Goal: Navigation & Orientation: Find specific page/section

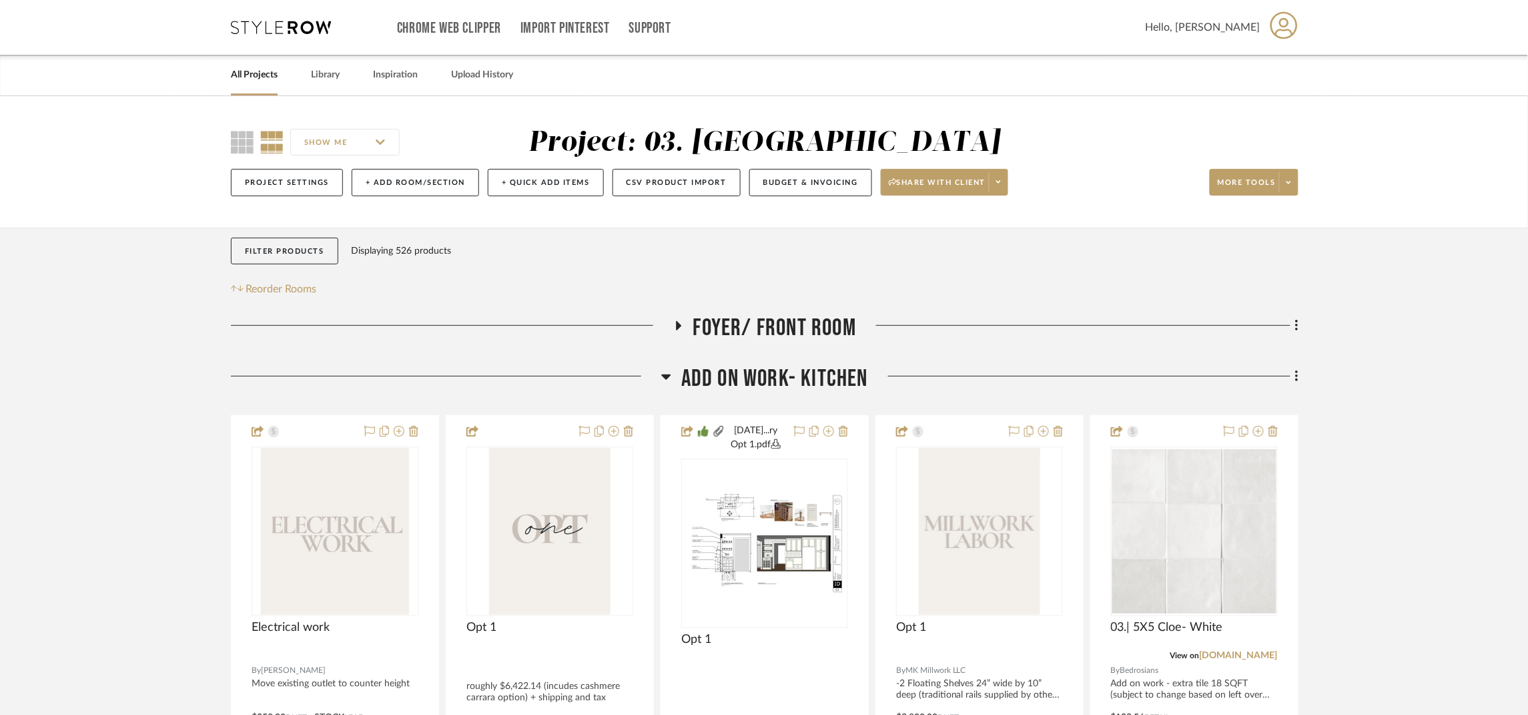
click at [246, 75] on link "All Projects" at bounding box center [254, 75] width 47 height 18
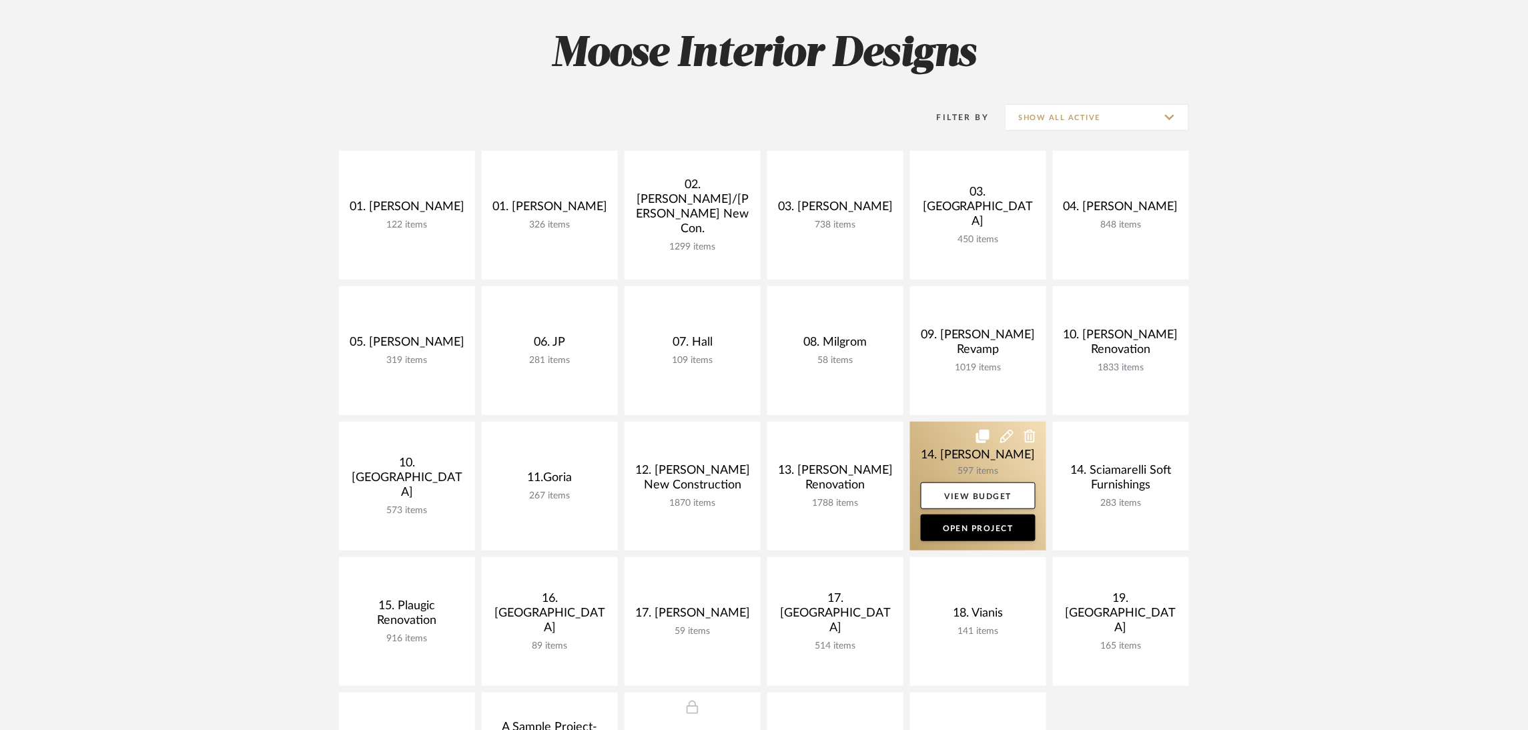
scroll to position [200, 0]
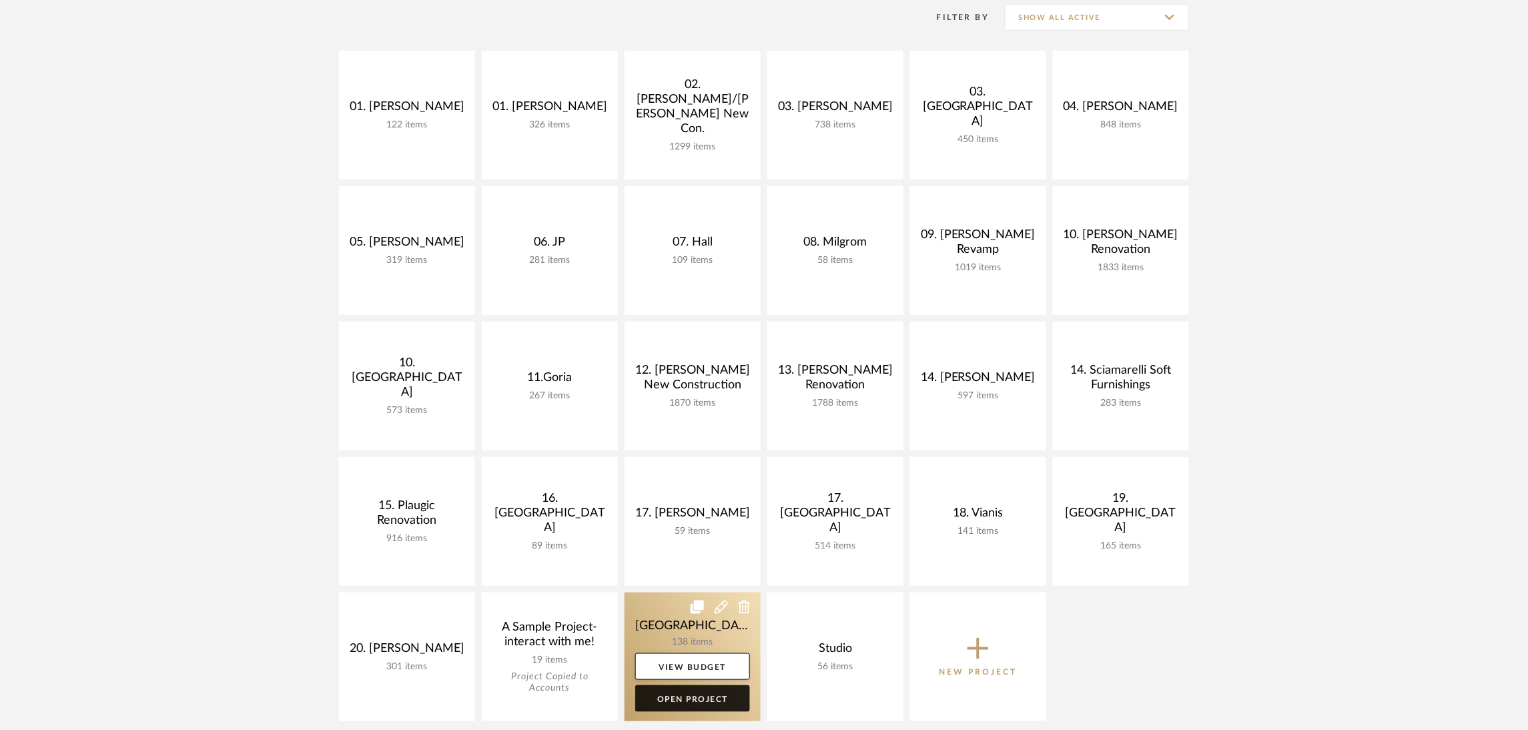
click at [681, 693] on link "Open Project" at bounding box center [692, 698] width 115 height 27
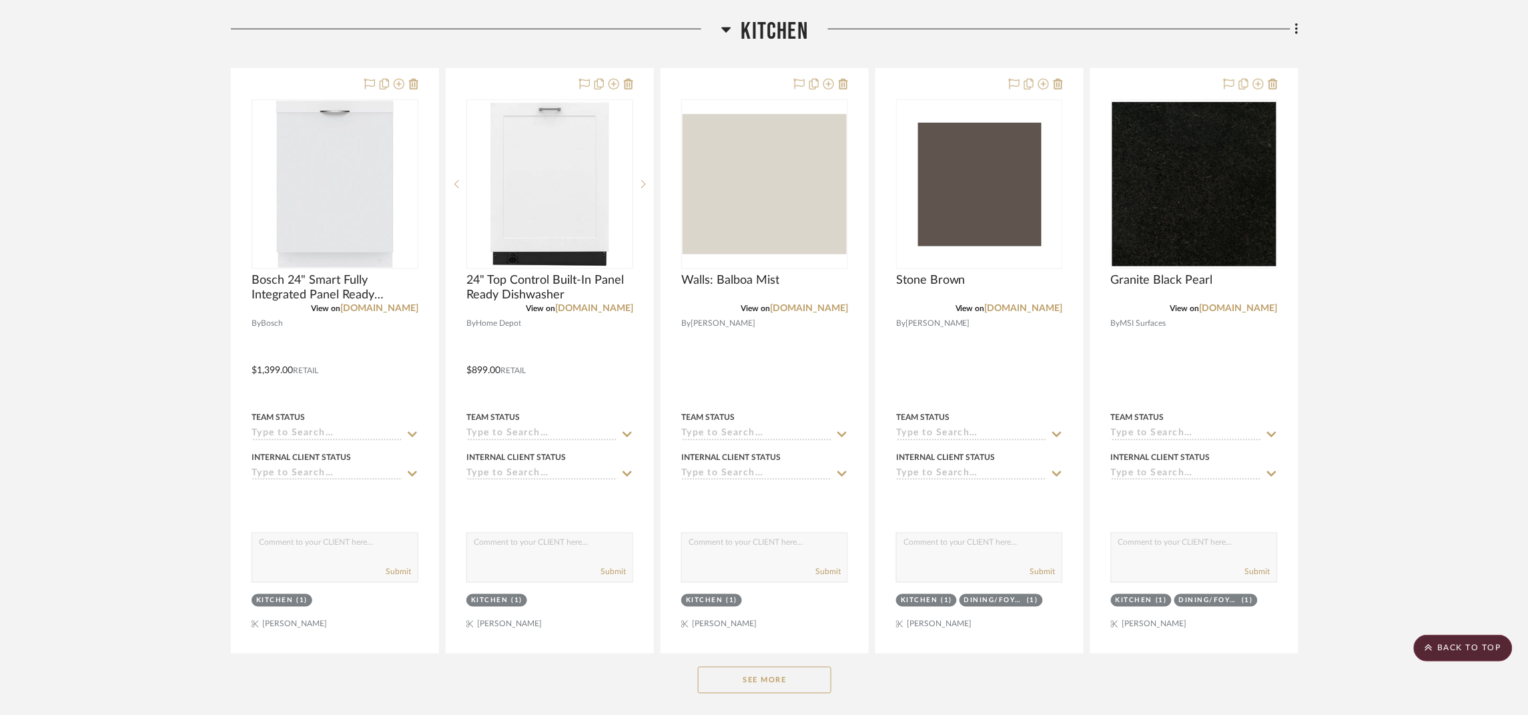
scroll to position [500, 0]
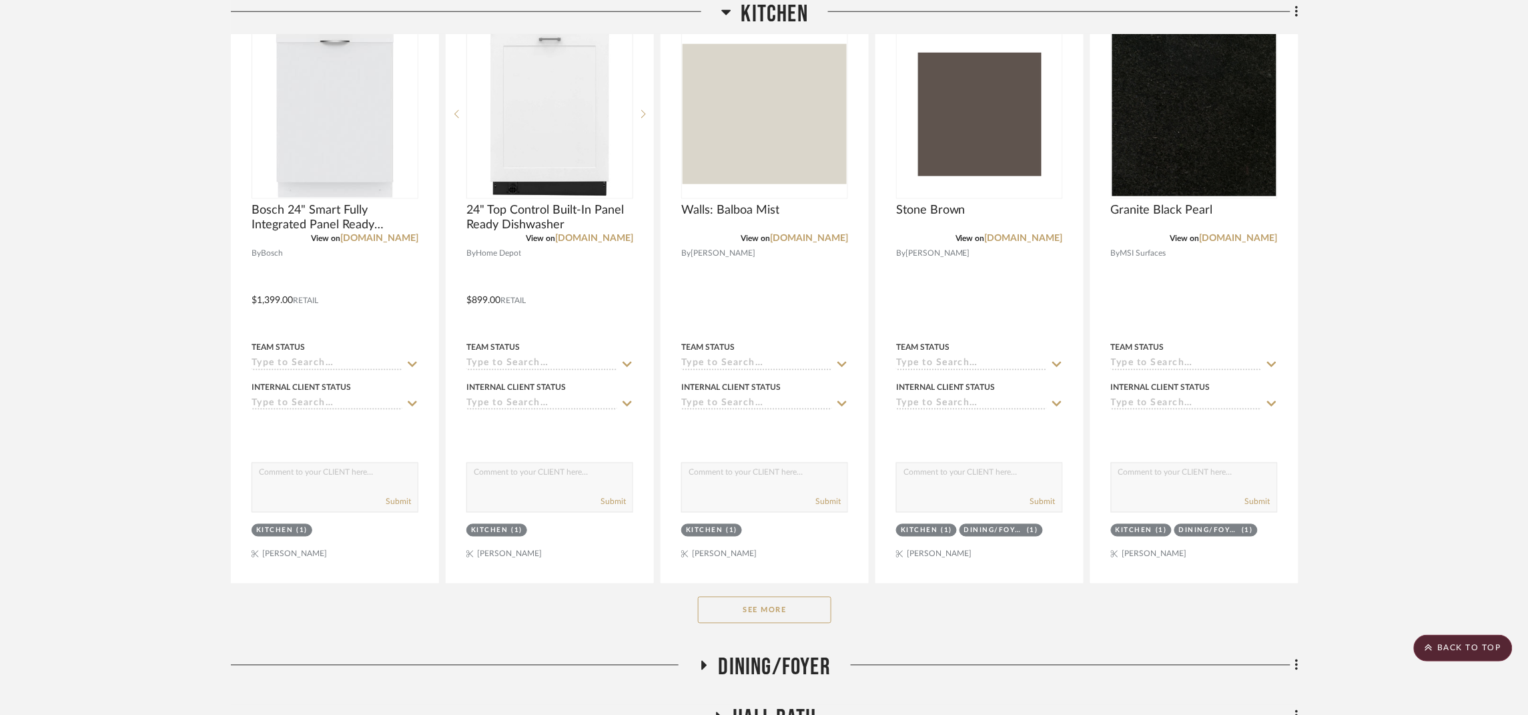
click at [809, 607] on button "See More" at bounding box center [764, 610] width 133 height 27
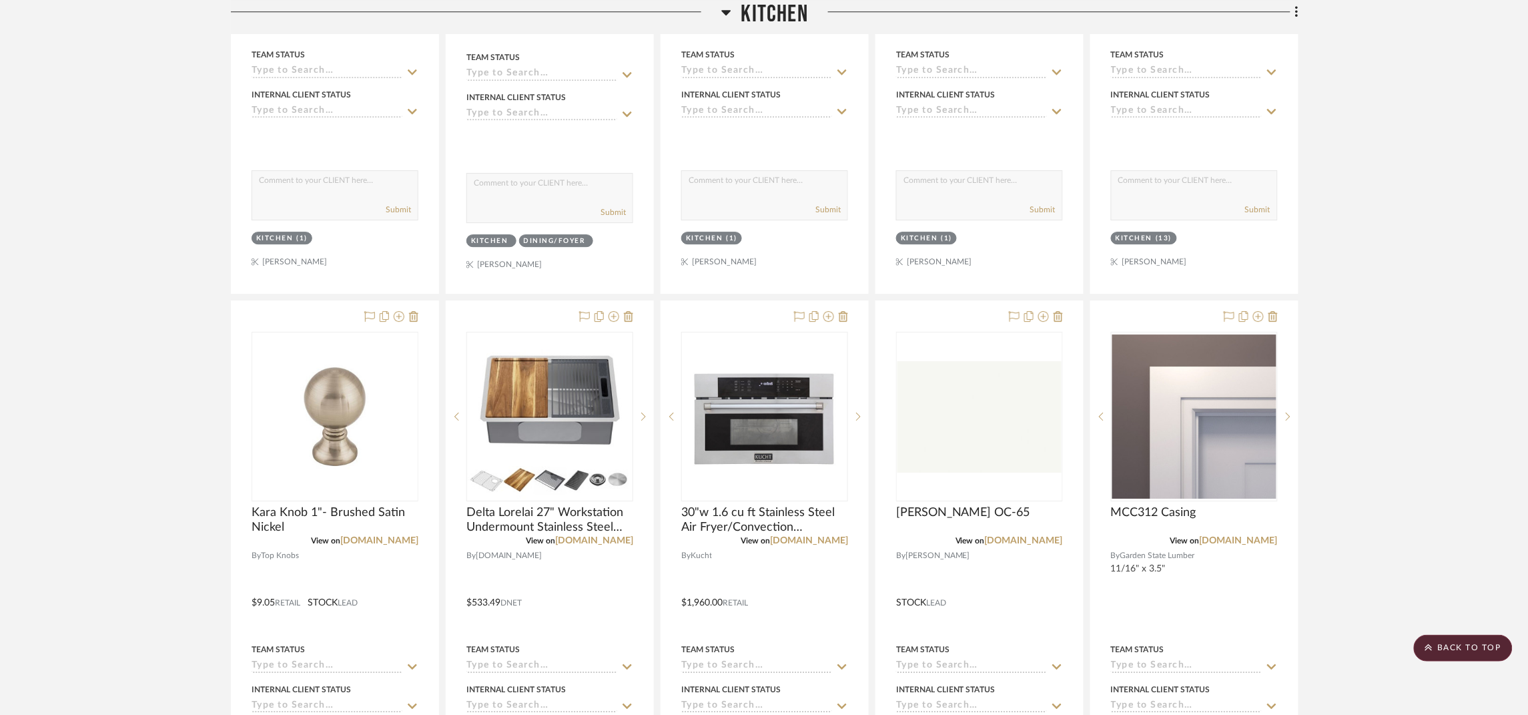
scroll to position [1401, 0]
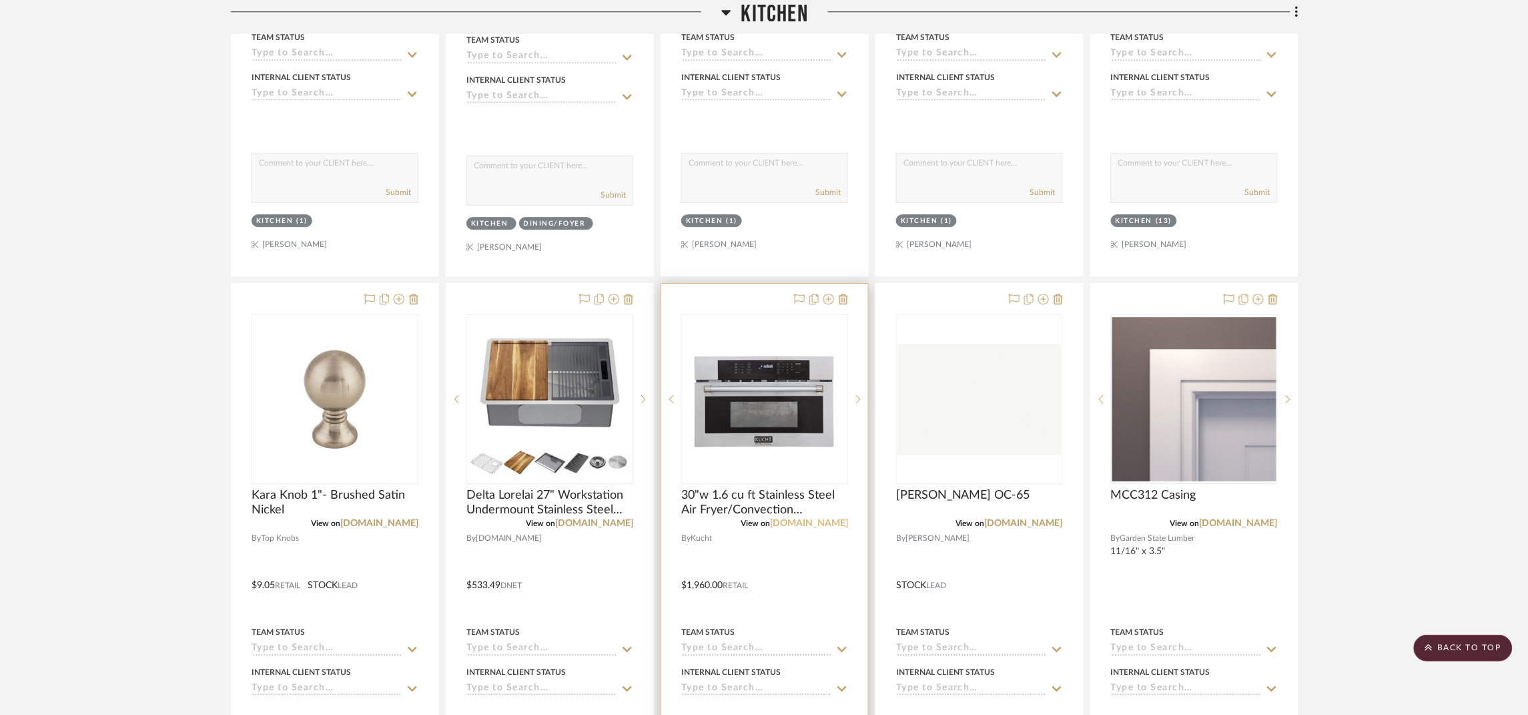
click at [818, 528] on link "homedepot.com" at bounding box center [809, 522] width 78 height 9
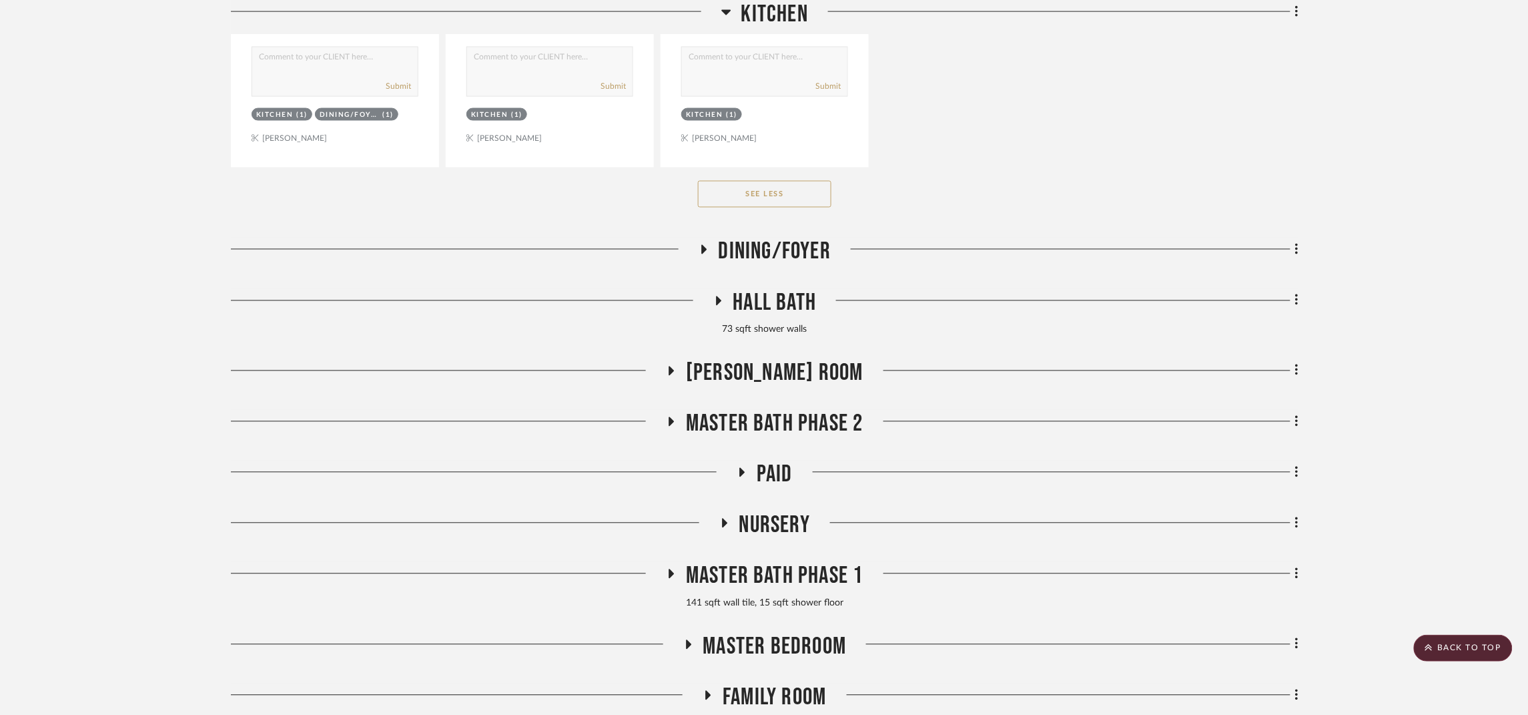
scroll to position [2702, 0]
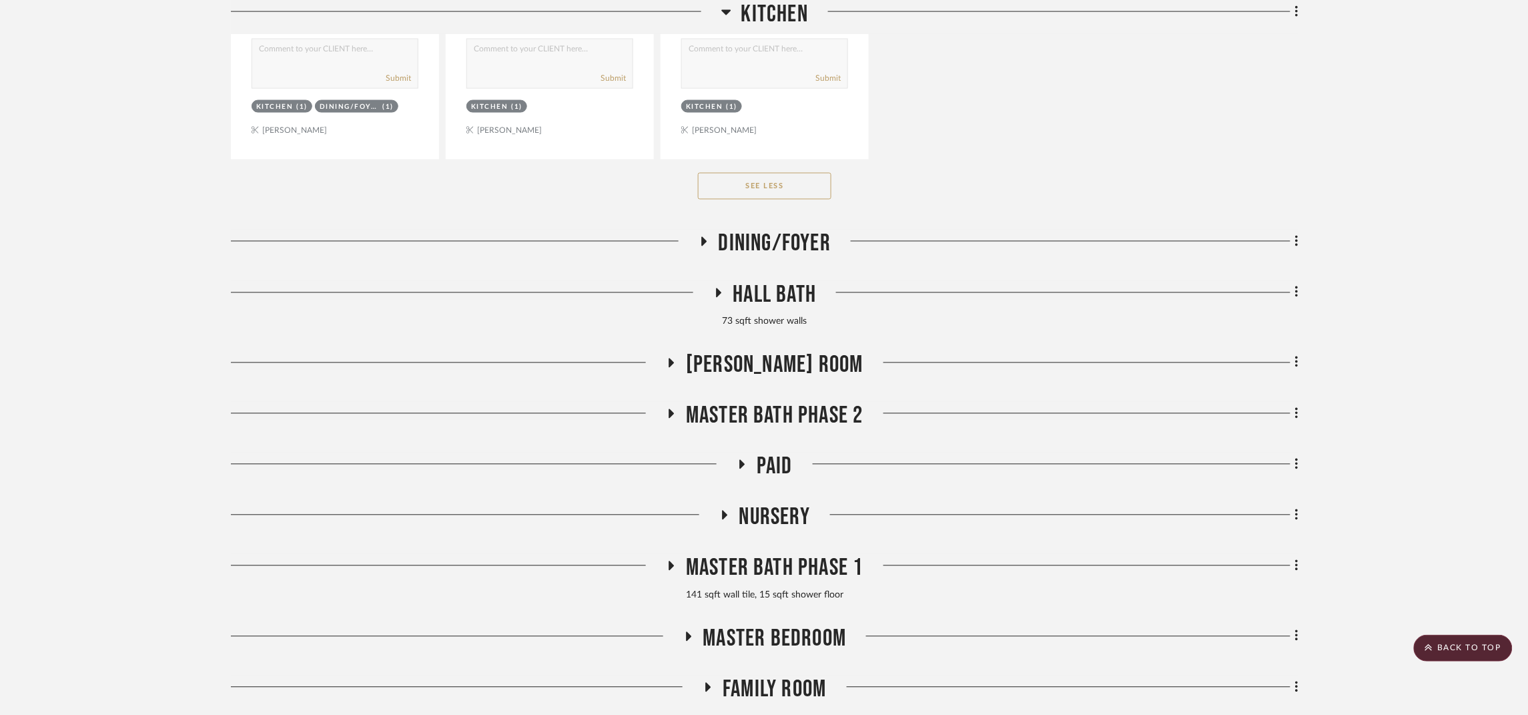
click at [746, 245] on span "Dining/Foyer" at bounding box center [775, 244] width 112 height 29
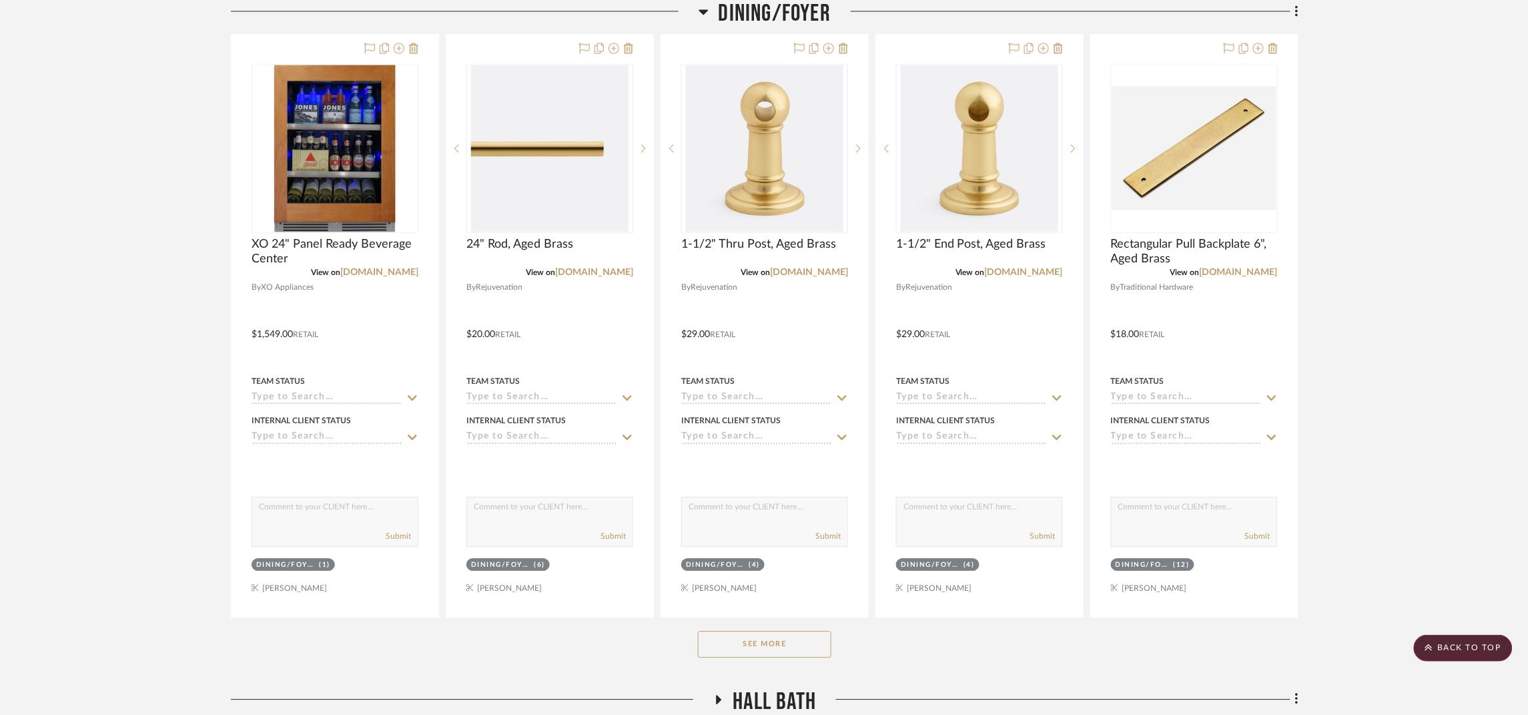
scroll to position [3103, 0]
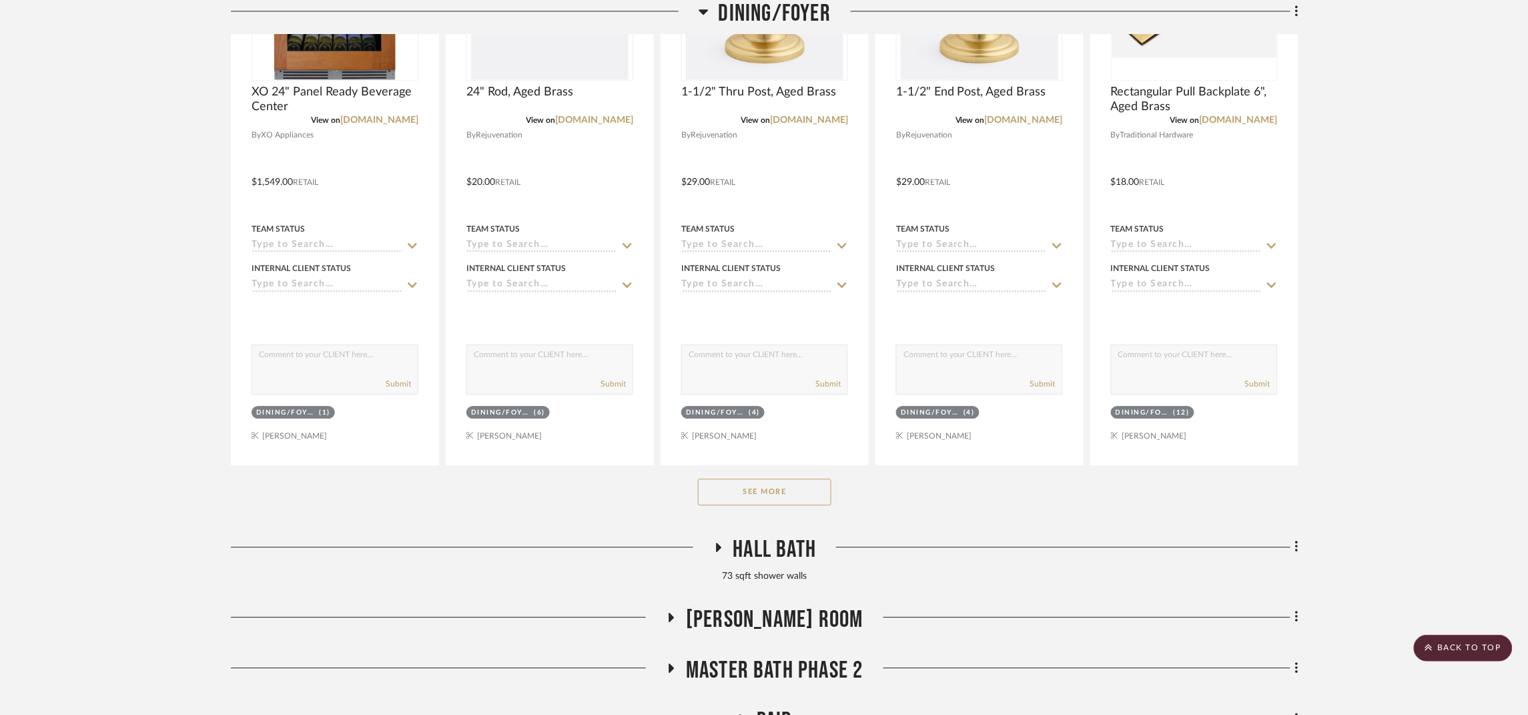
click at [826, 488] on button "See More" at bounding box center [764, 491] width 133 height 27
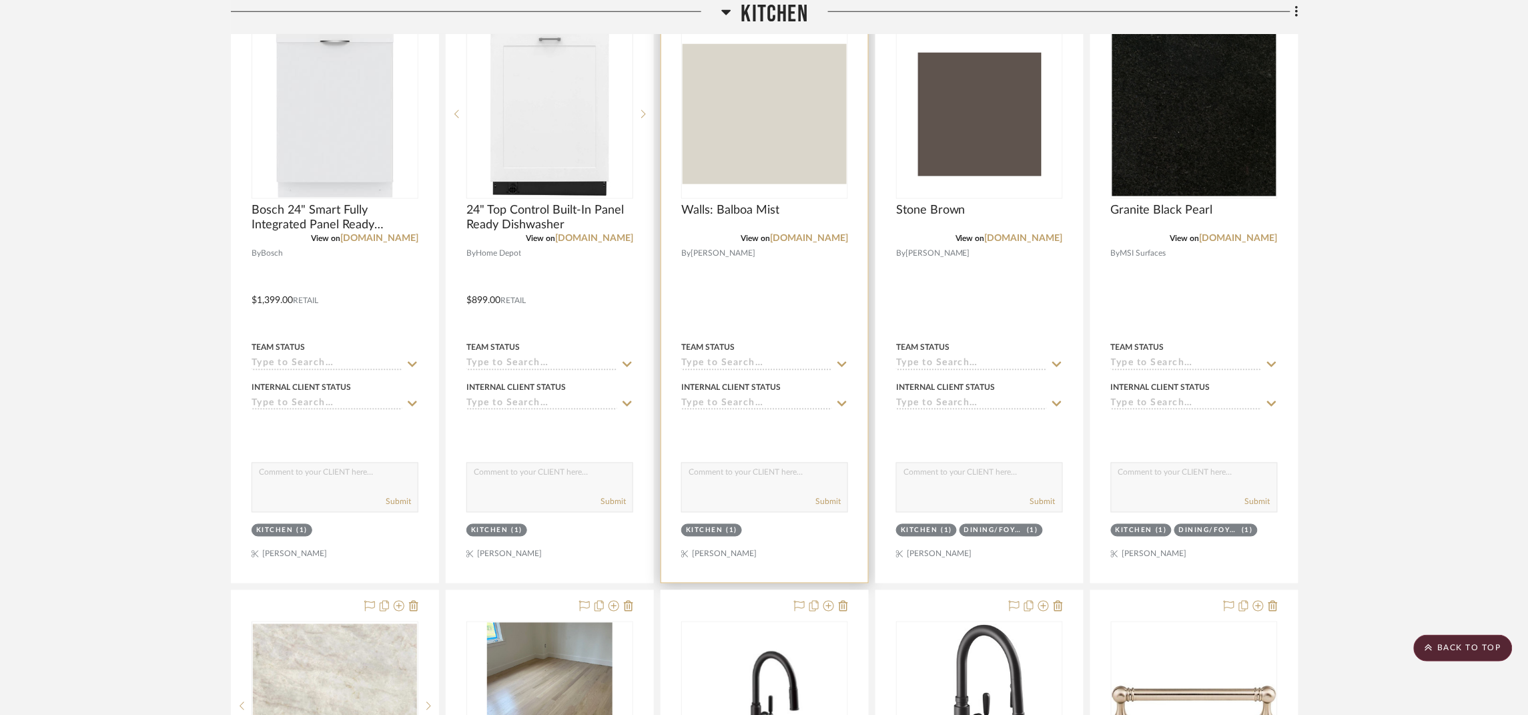
scroll to position [200, 0]
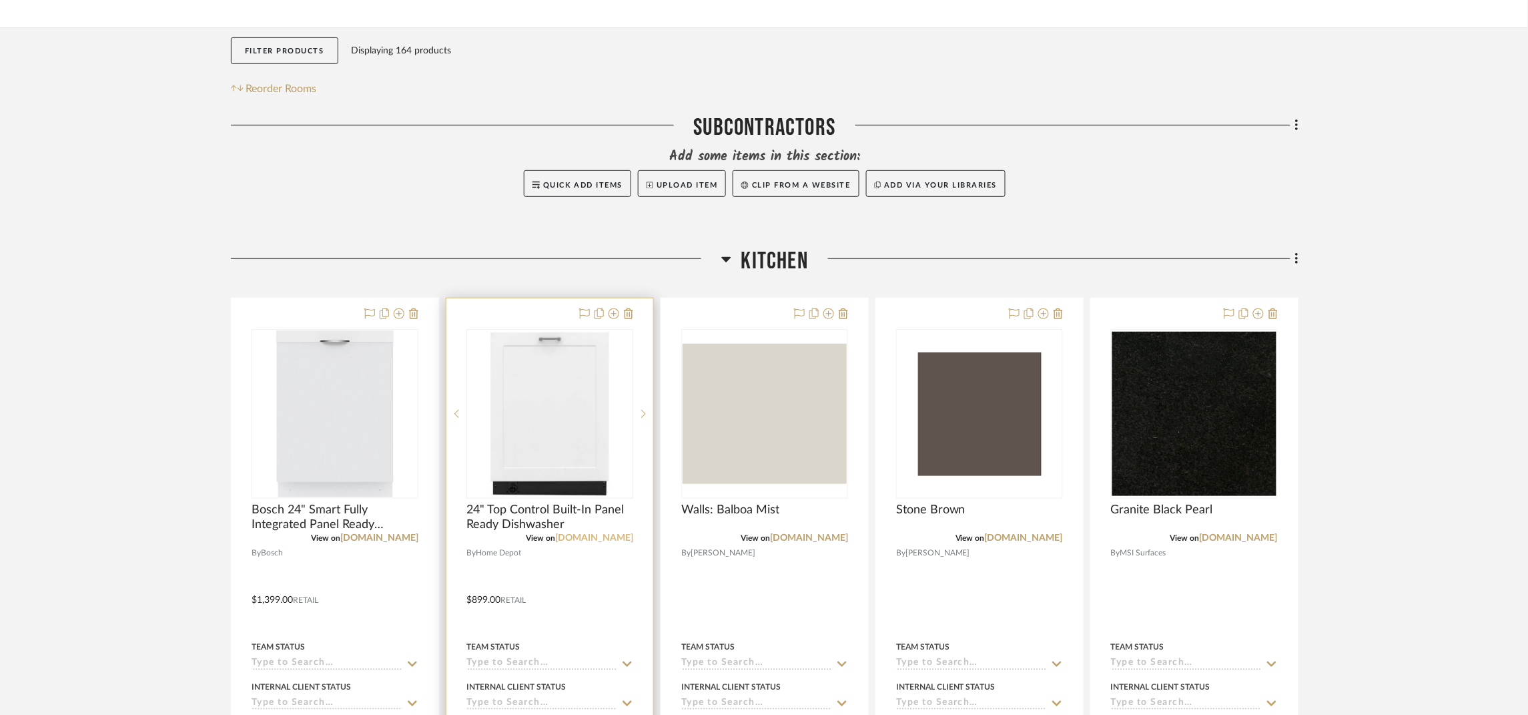
click at [614, 540] on link "homedepot.com" at bounding box center [594, 537] width 78 height 9
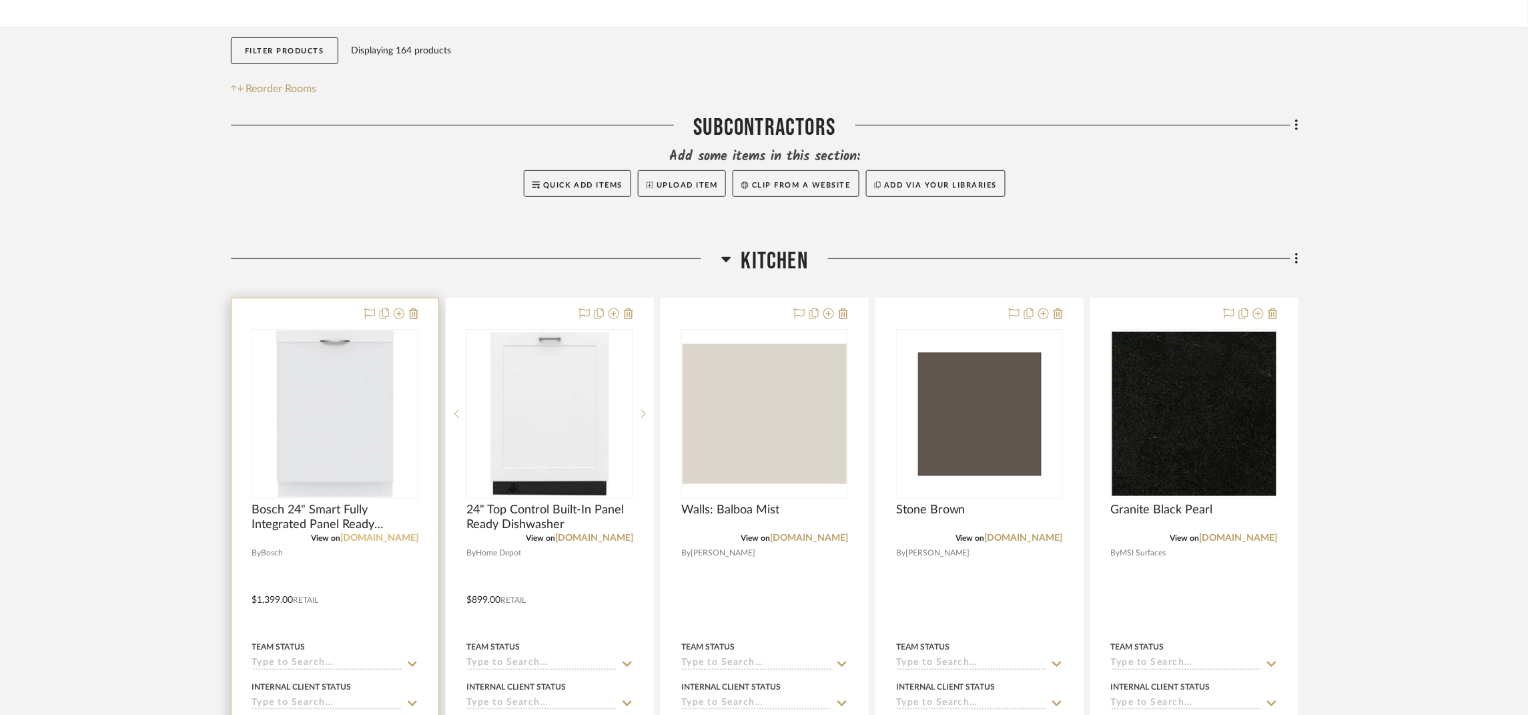
click at [404, 537] on link "ajmadison.com" at bounding box center [379, 537] width 78 height 9
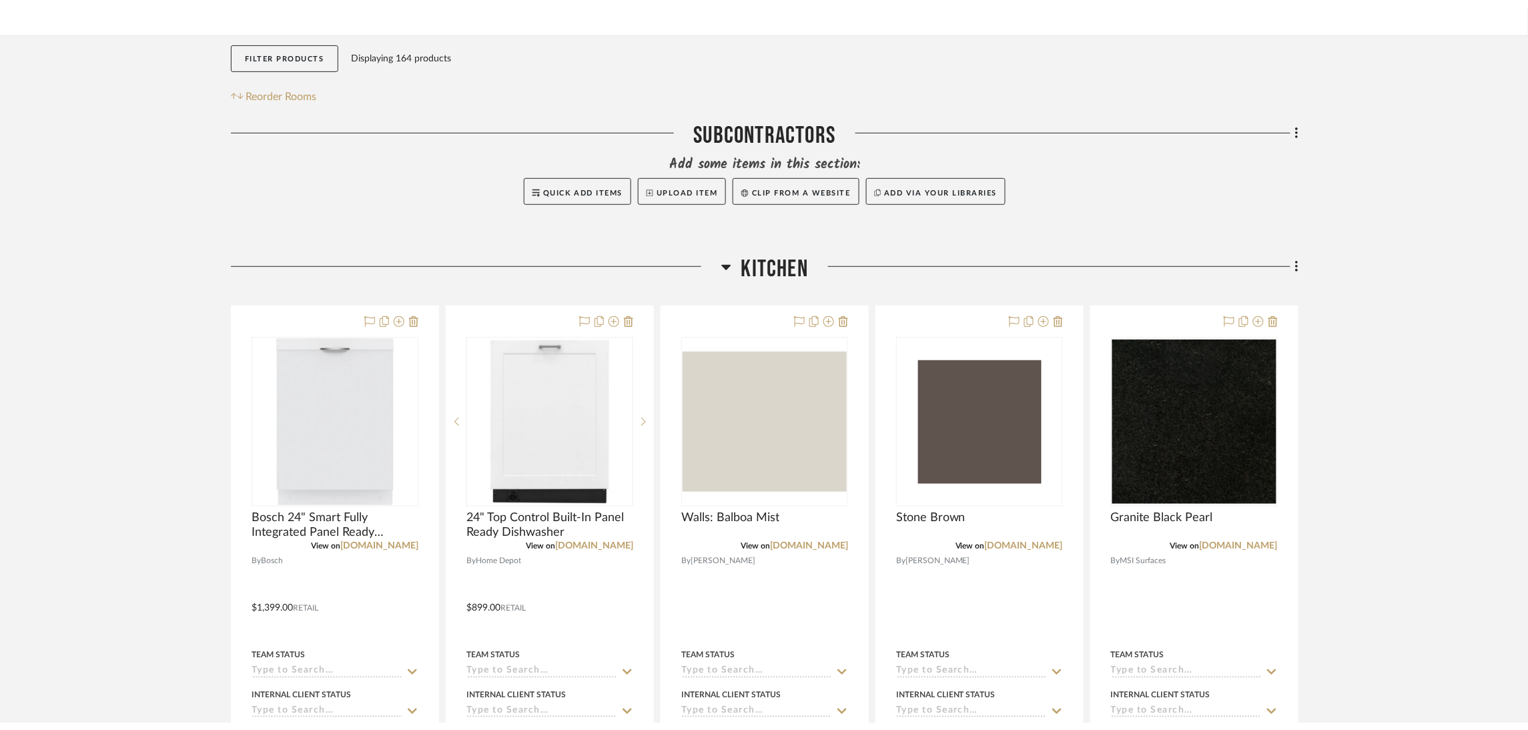
scroll to position [0, 0]
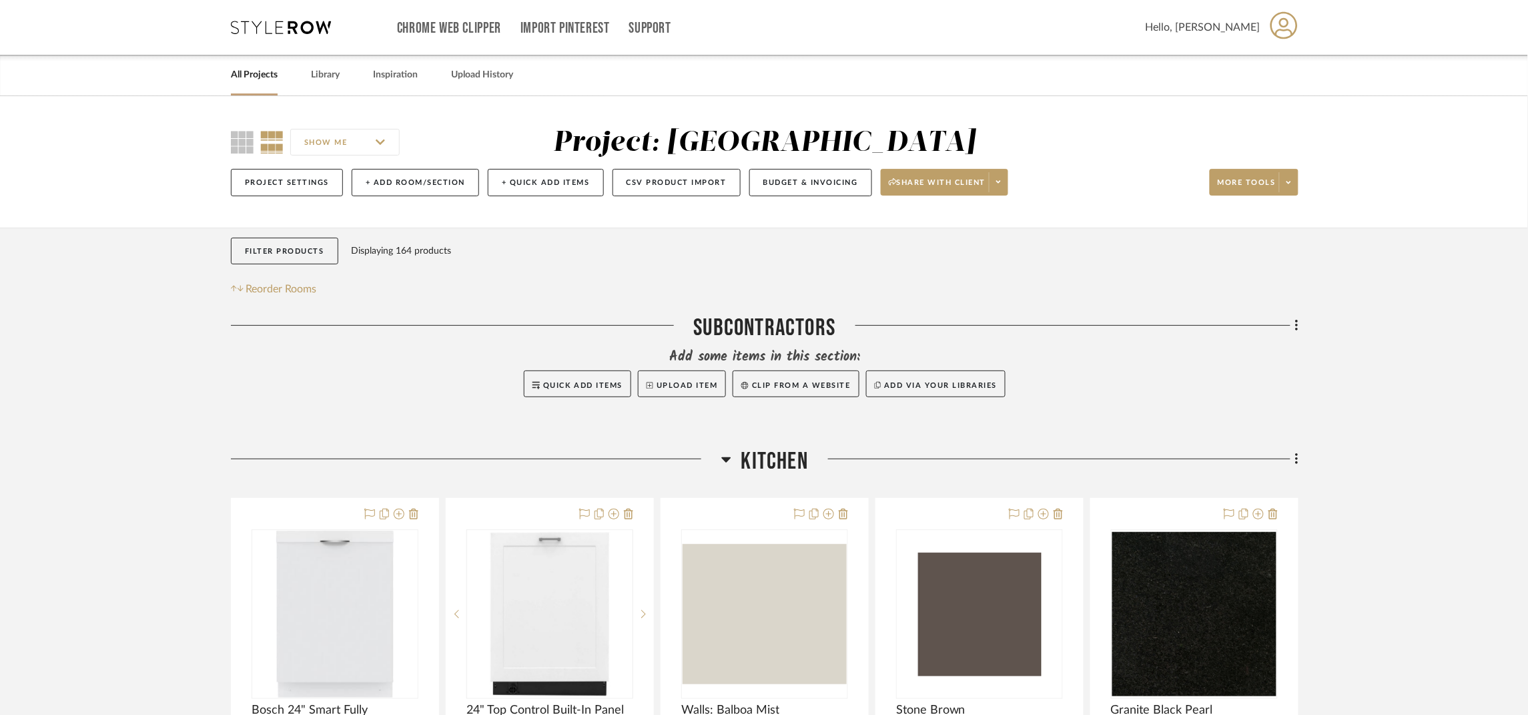
click at [264, 73] on link "All Projects" at bounding box center [254, 75] width 47 height 18
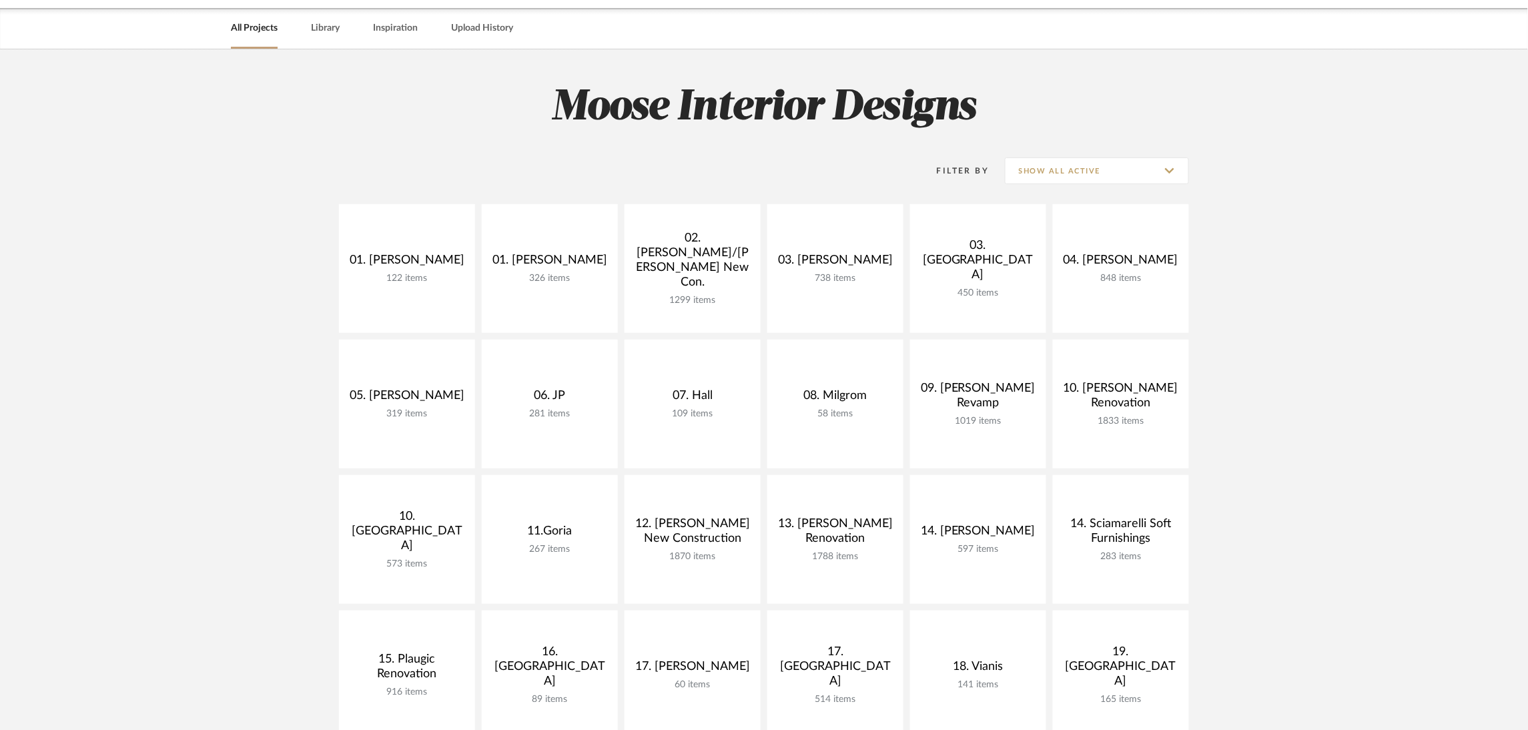
scroll to position [100, 0]
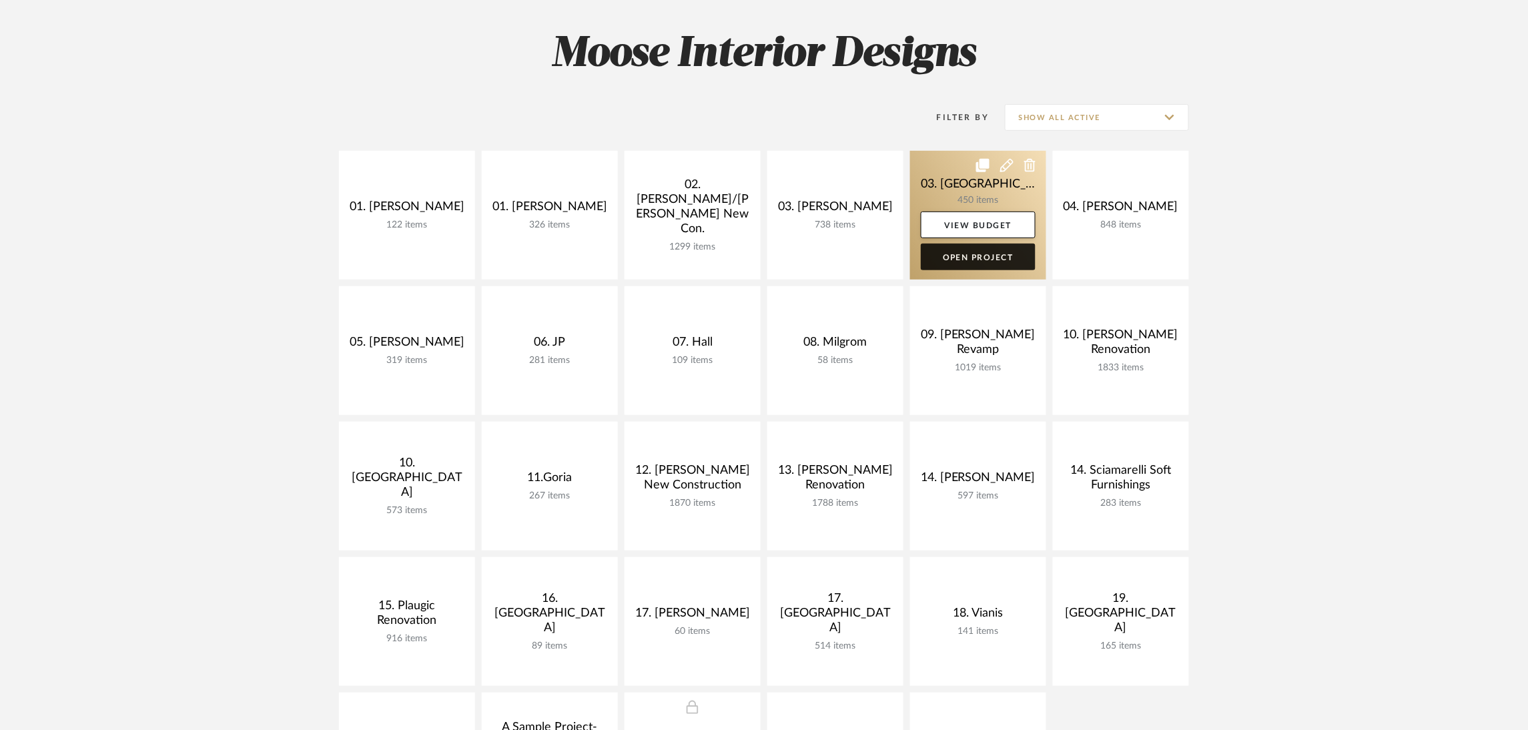
click at [968, 258] on link "Open Project" at bounding box center [978, 257] width 115 height 27
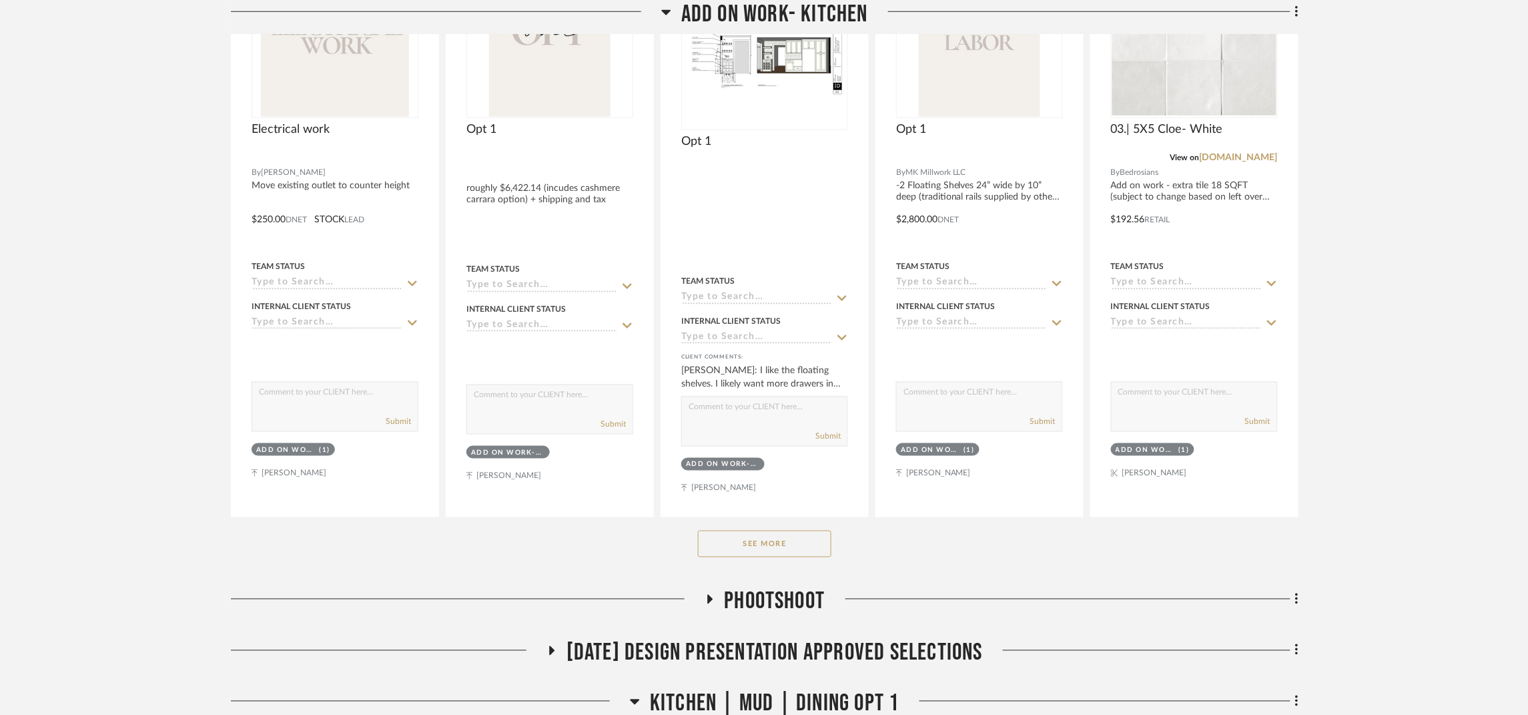
scroll to position [500, 0]
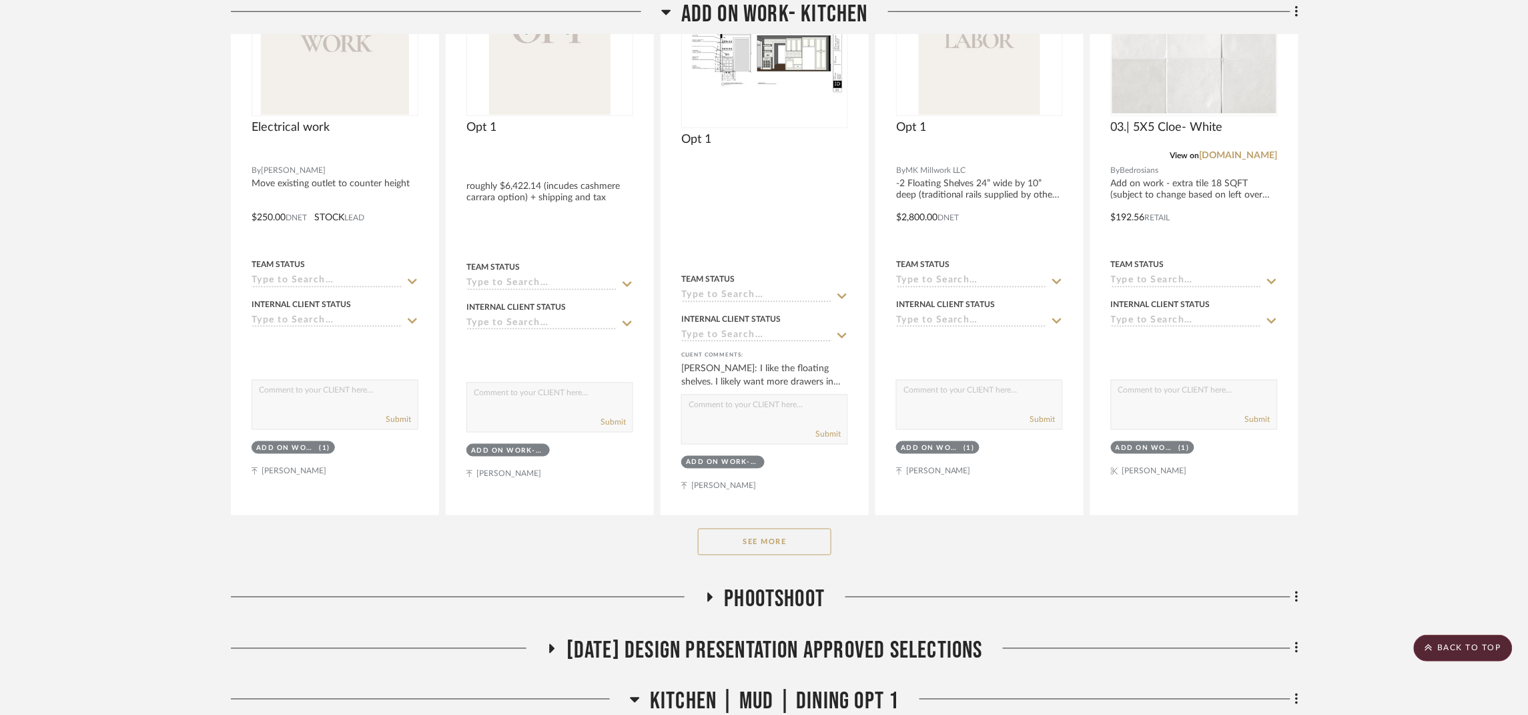
click at [797, 546] on button "See More" at bounding box center [764, 541] width 133 height 27
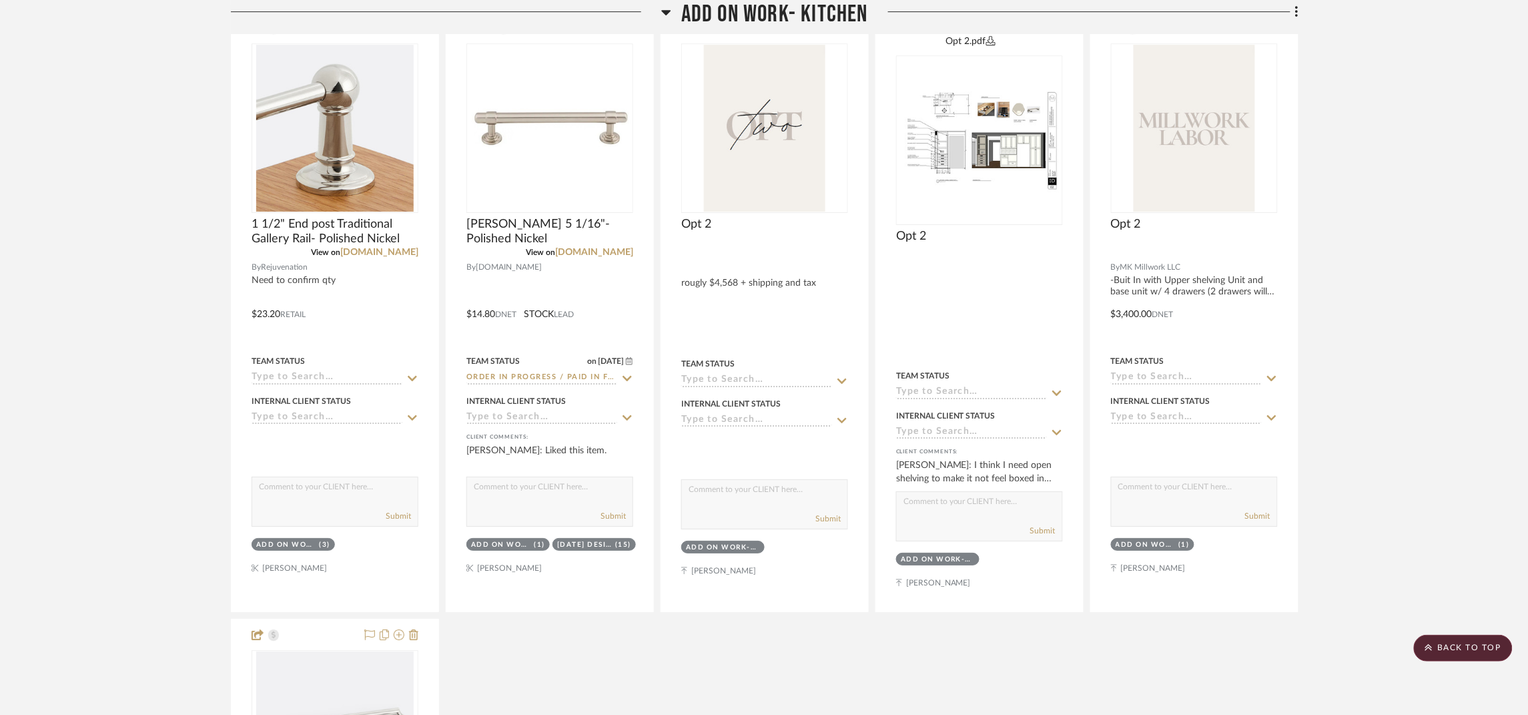
scroll to position [1901, 0]
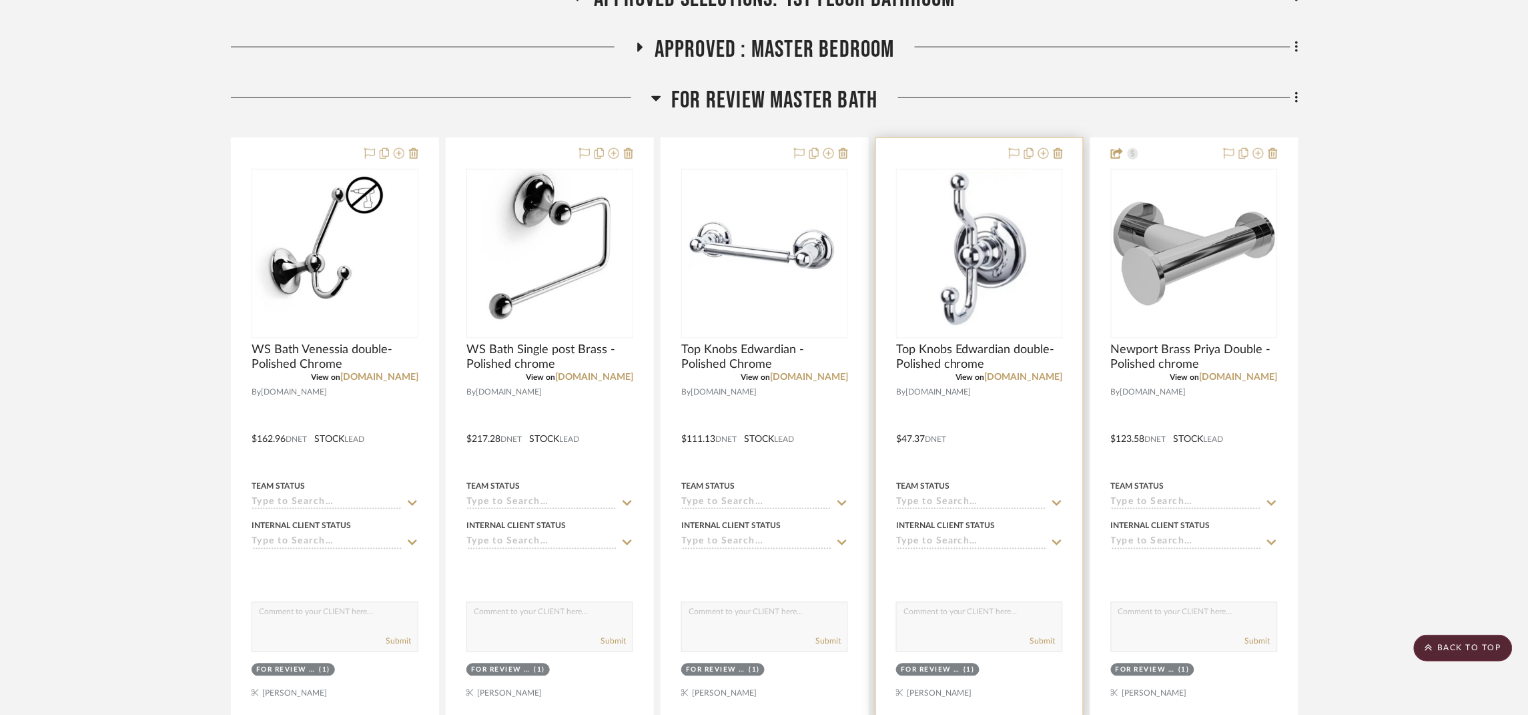
scroll to position [600, 0]
